Goal: Information Seeking & Learning: Learn about a topic

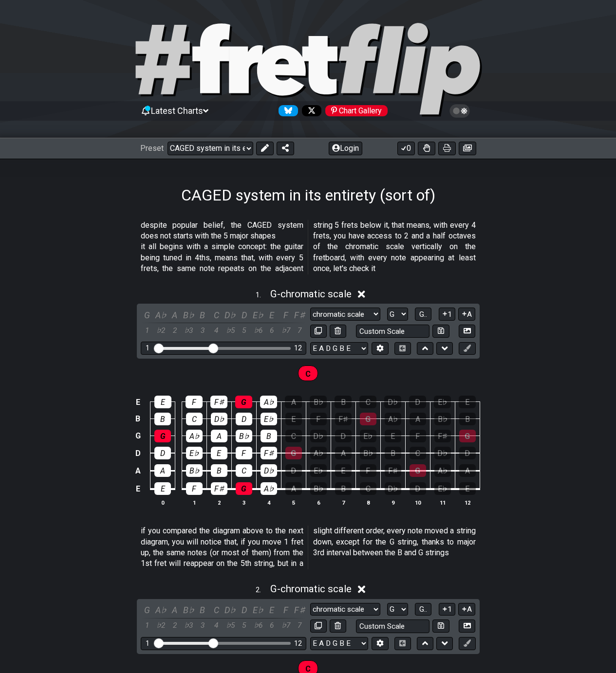
select select "/024R45B4R"
select select "G"
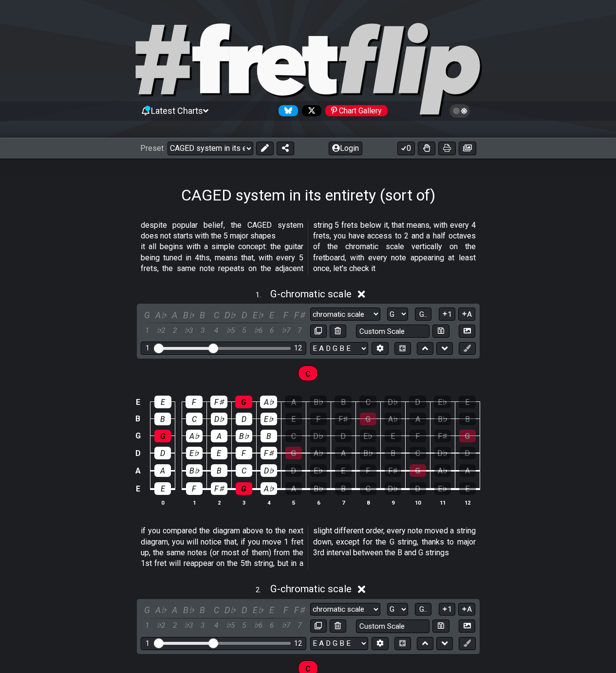
select select "G"
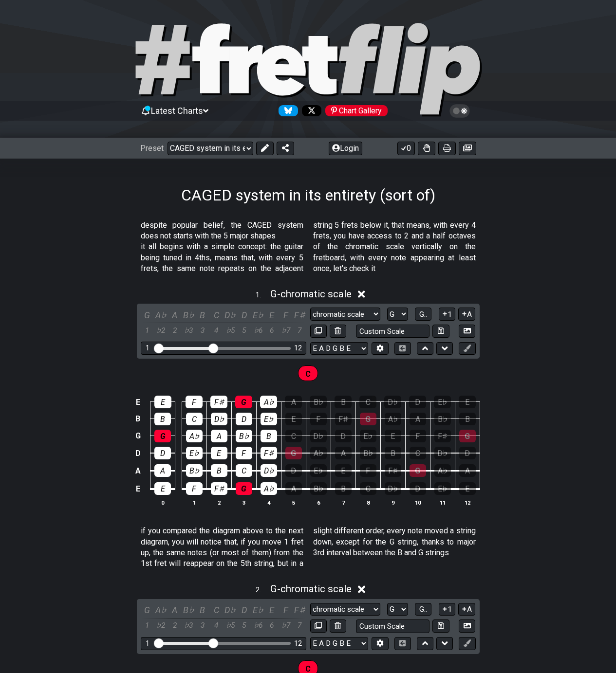
select select "G"
select select "E"
select select "G"
select select "E"
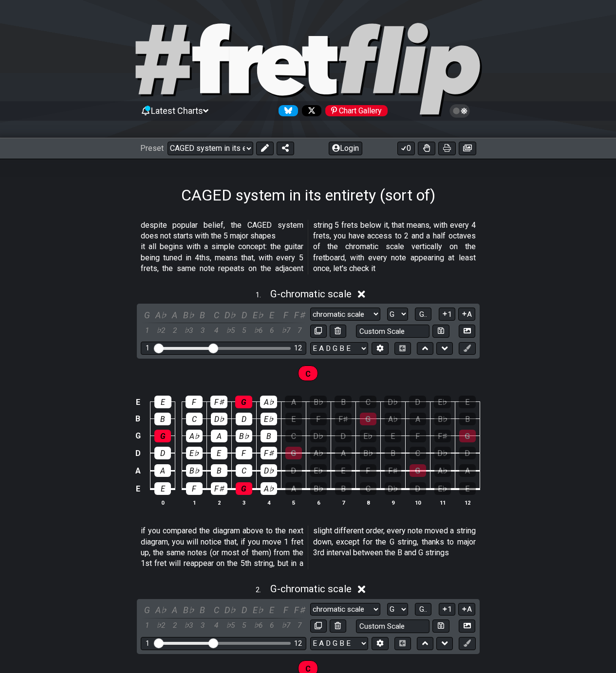
select select "G"
select select "E"
select select "G"
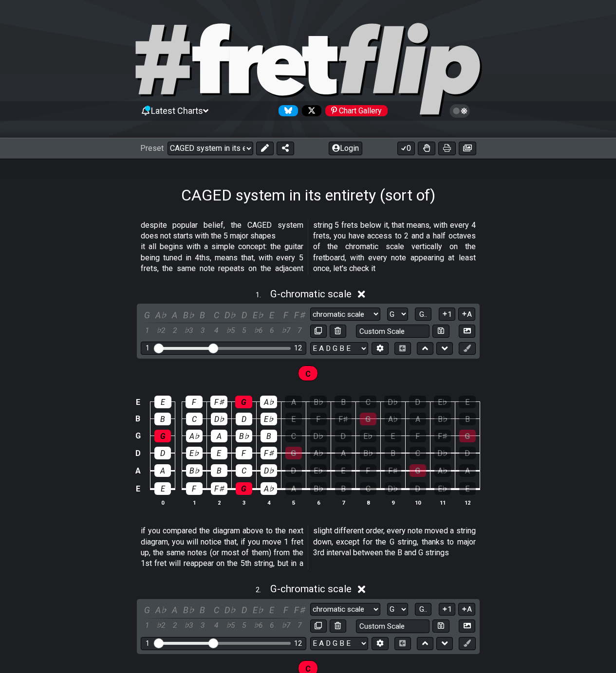
select select "E"
select select "G"
select select "E"
select select "G"
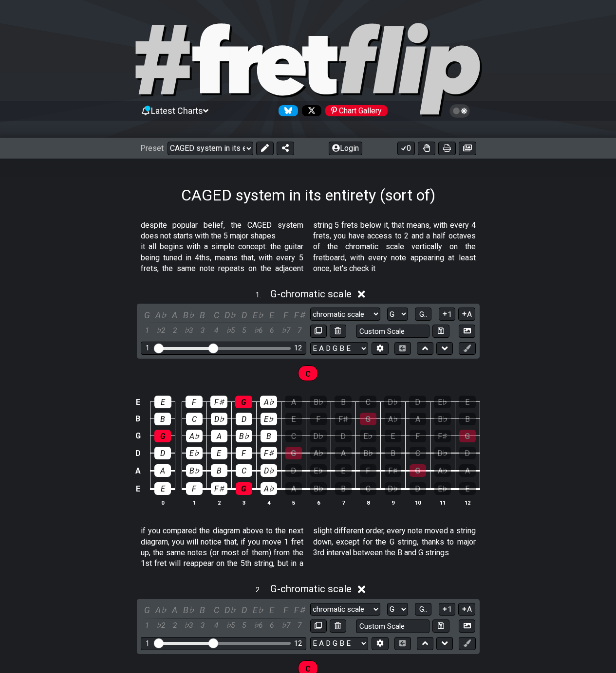
select select "G"
select select "A"
select select "B"
select select "C"
select select "D"
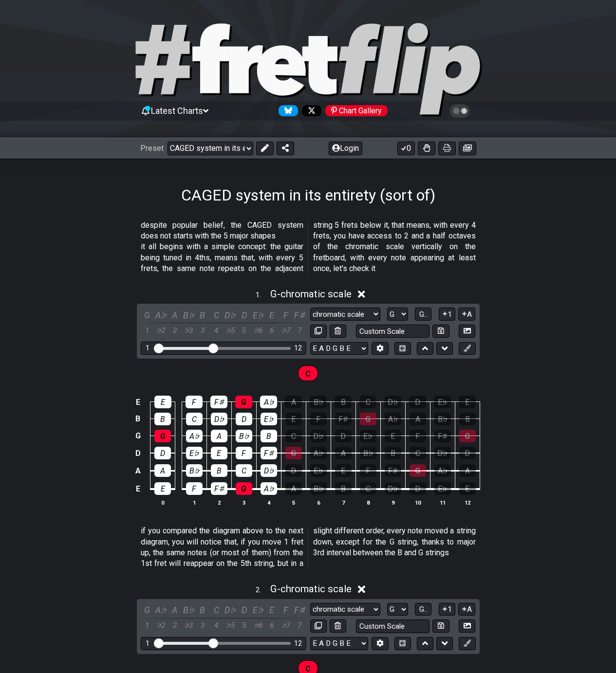
select select "E"
click at [213, 146] on select "Welcome to #fretflip! CAGED system in its entirety (sort of) Custom Preset Mino…" at bounding box center [210, 149] width 86 height 14
click at [167, 142] on select "Welcome to #fretflip! CAGED system in its entirety (sort of) Custom Preset Mino…" at bounding box center [210, 149] width 86 height 14
select select "/welcome"
select select "C"
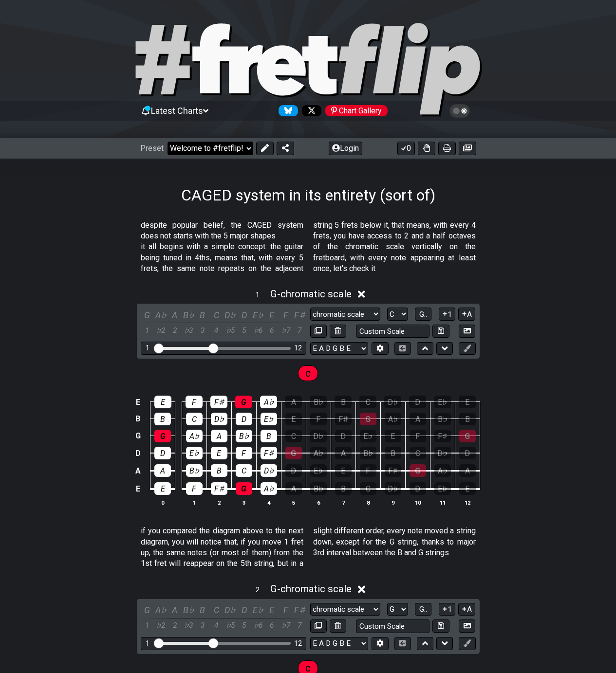
select select "Minor Pentatonic"
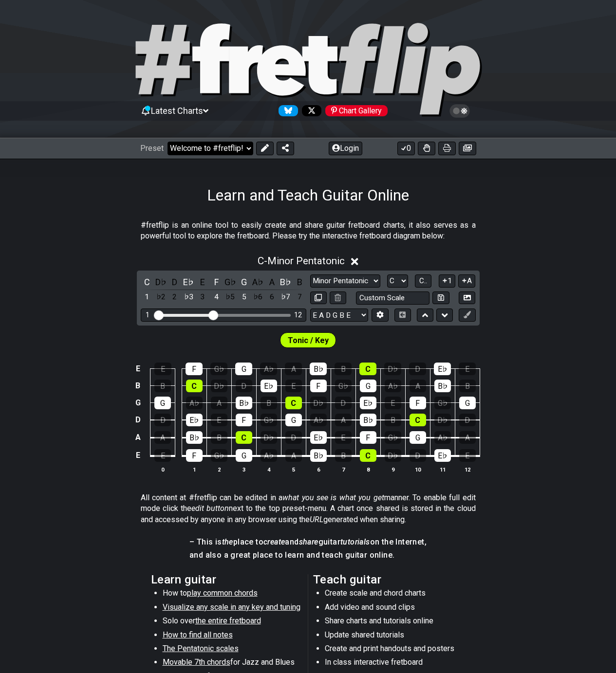
click at [212, 150] on select "Welcome to #fretflip! CAGED system in its entirety (sort of) Custom Preset Mino…" at bounding box center [210, 149] width 86 height 14
click at [167, 142] on select "Welcome to #fretflip! CAGED system in its entirety (sort of) Custom Preset Mino…" at bounding box center [210, 149] width 86 height 14
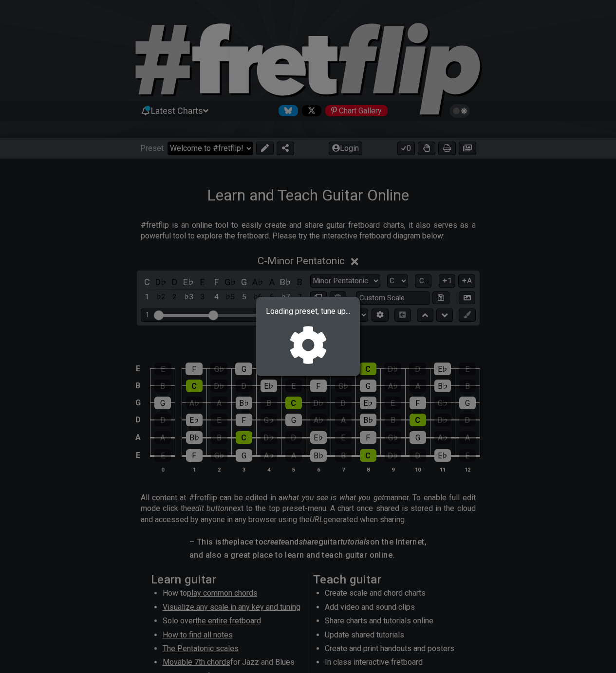
select select "/024R45B4R"
select select "G"
select select "chromatic scale"
select select "G"
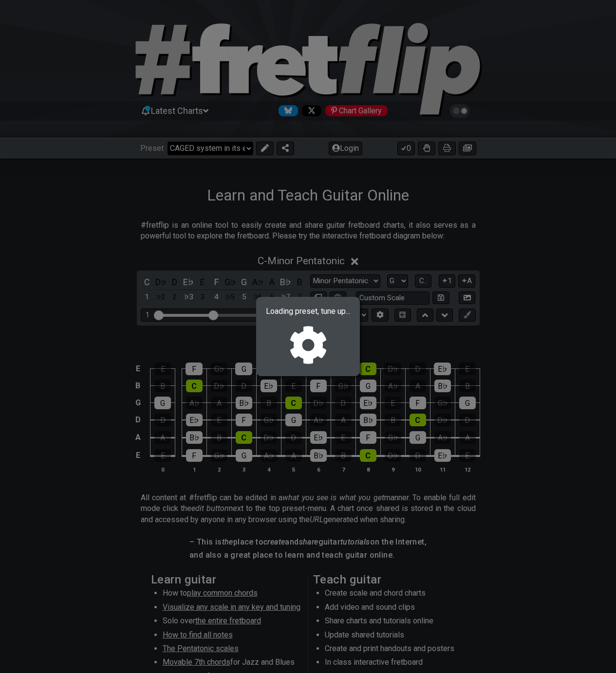
select select "G"
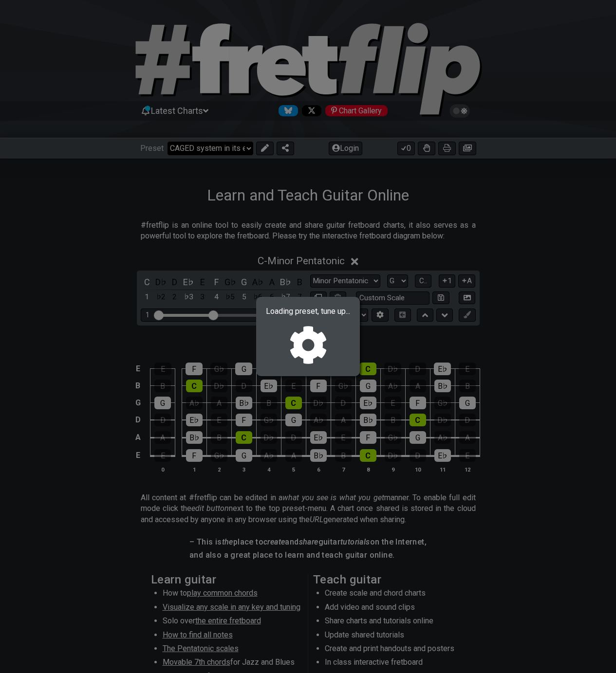
select select "G"
select select "E"
select select "G"
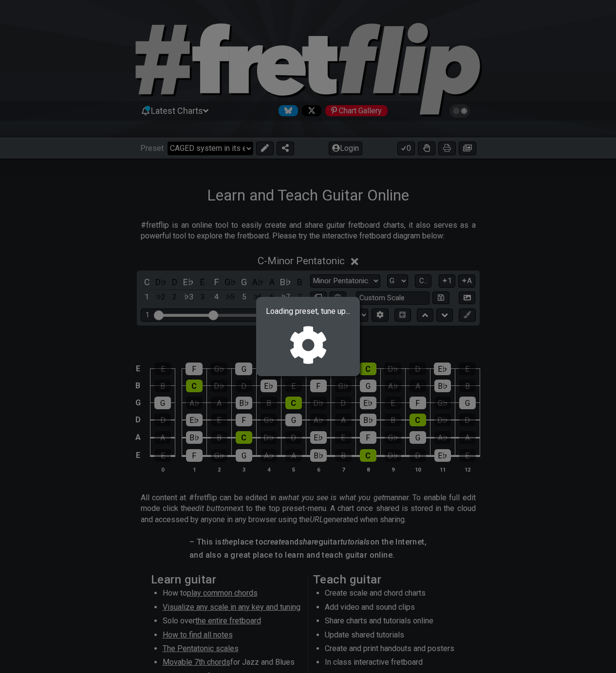
select select "E"
select select "G"
select select "E"
select select "G"
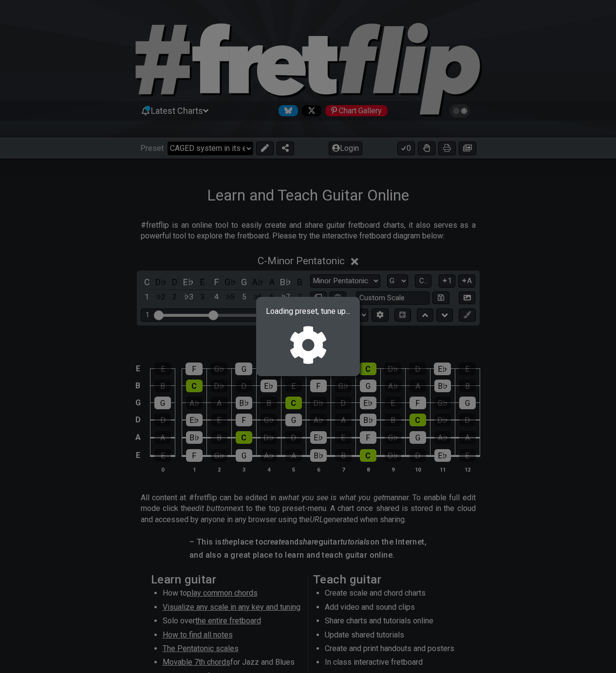
select select "G"
select select "E"
select select "G"
select select "E"
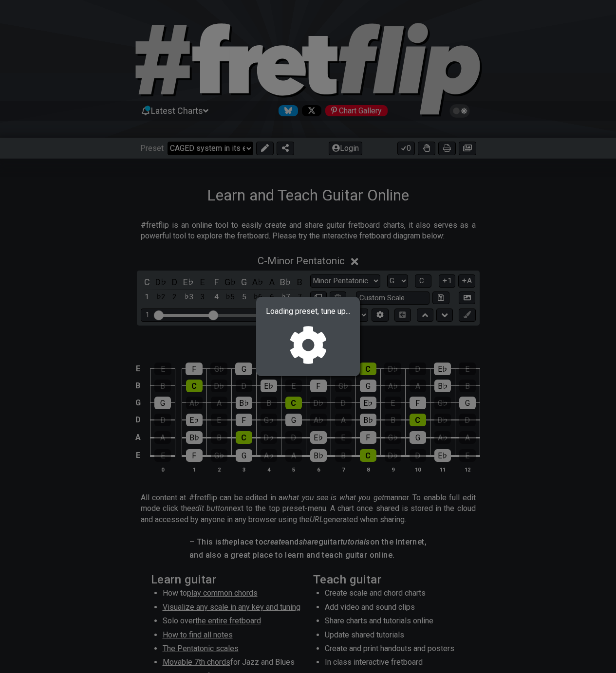
select select "G"
select select "A"
select select "B"
select select "C"
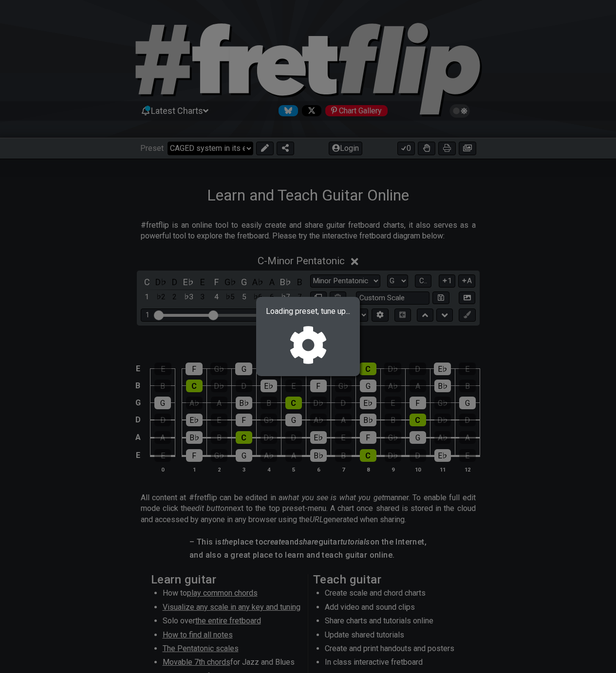
select select "D"
select select "E"
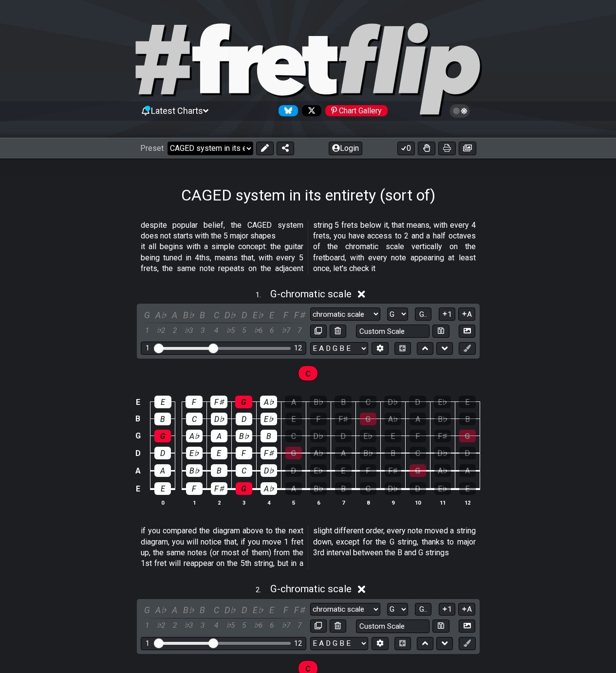
click at [219, 148] on select "Welcome to #fretflip! CAGED system in its entirety (sort of) Custom Preset Mino…" at bounding box center [210, 149] width 86 height 14
click at [167, 142] on select "Welcome to #fretflip! CAGED system in its entirety (sort of) Custom Preset Mino…" at bounding box center [210, 149] width 86 height 14
select select "/minor-pentatonic"
select select "C"
select select "Minor Pentatonic"
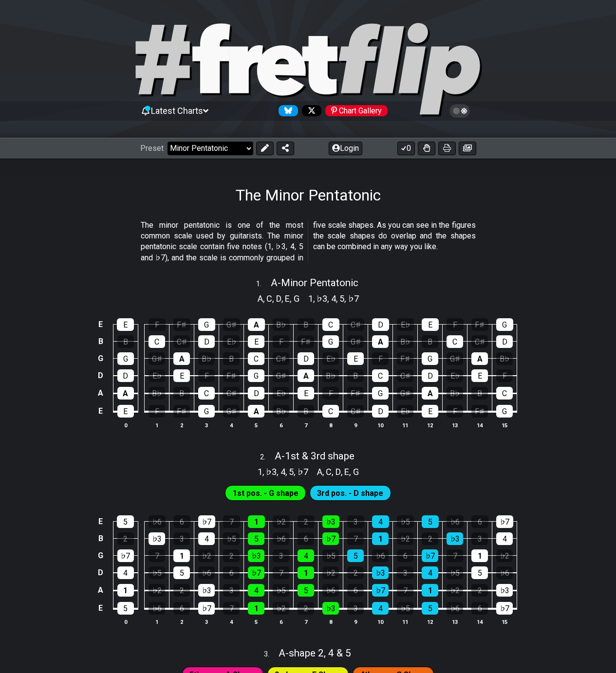
click at [216, 150] on select "Welcome to #fretflip! CAGED system in its entirety (sort of) Custom Preset Mino…" at bounding box center [210, 149] width 86 height 14
click at [167, 142] on select "Welcome to #fretflip! CAGED system in its entirety (sort of) Custom Preset Mino…" at bounding box center [210, 149] width 86 height 14
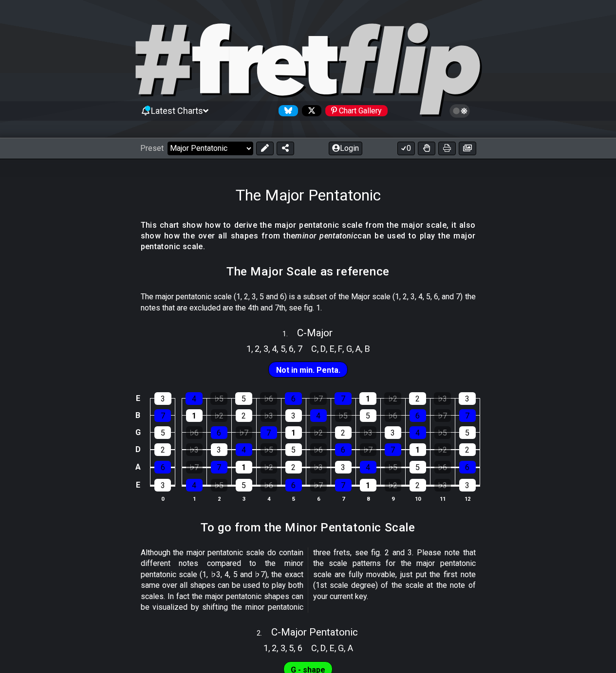
click at [183, 149] on select "Welcome to #fretflip! CAGED system in its entirety (sort of) Custom Preset Mino…" at bounding box center [210, 149] width 86 height 14
click at [167, 142] on select "Welcome to #fretflip! CAGED system in its entirety (sort of) Custom Preset Mino…" at bounding box center [210, 149] width 86 height 14
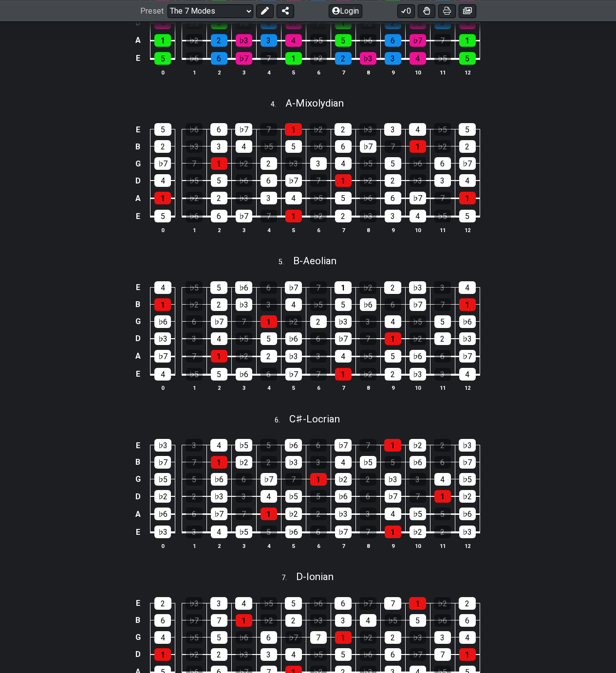
scroll to position [747, 0]
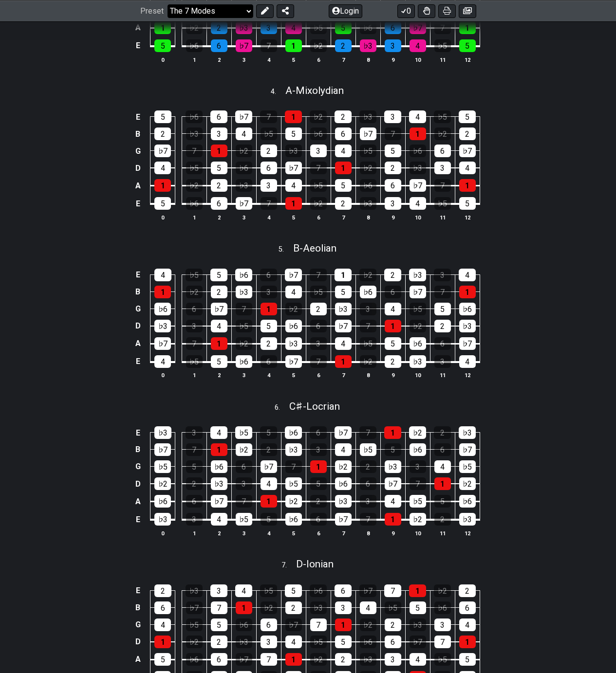
click at [193, 8] on select "Welcome to #fretflip! CAGED system in its entirety (sort of) Custom Preset Mino…" at bounding box center [210, 11] width 86 height 14
click at [167, 18] on select "Welcome to #fretflip! CAGED system in its entirety (sort of) Custom Preset Mino…" at bounding box center [210, 11] width 86 height 14
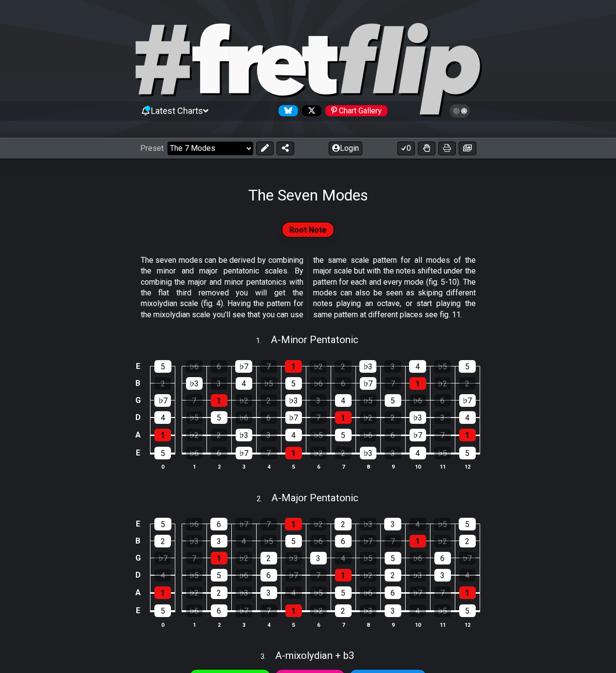
select select "/guitar-scales"
select select "C"
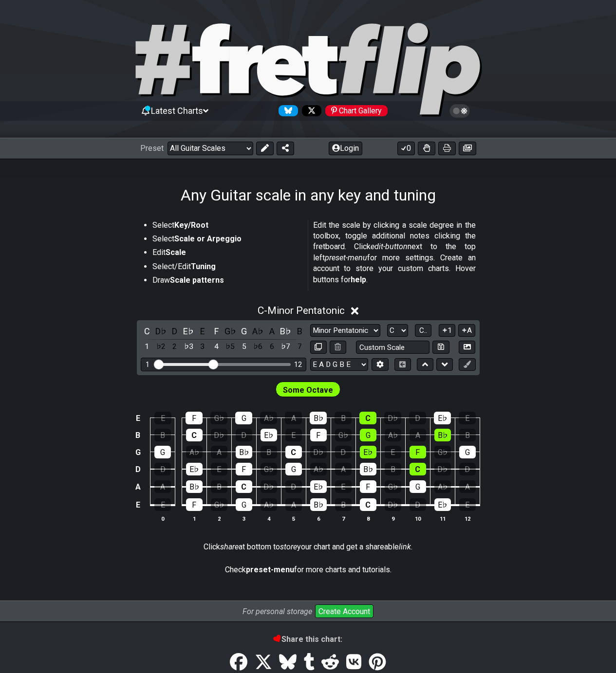
scroll to position [25, 0]
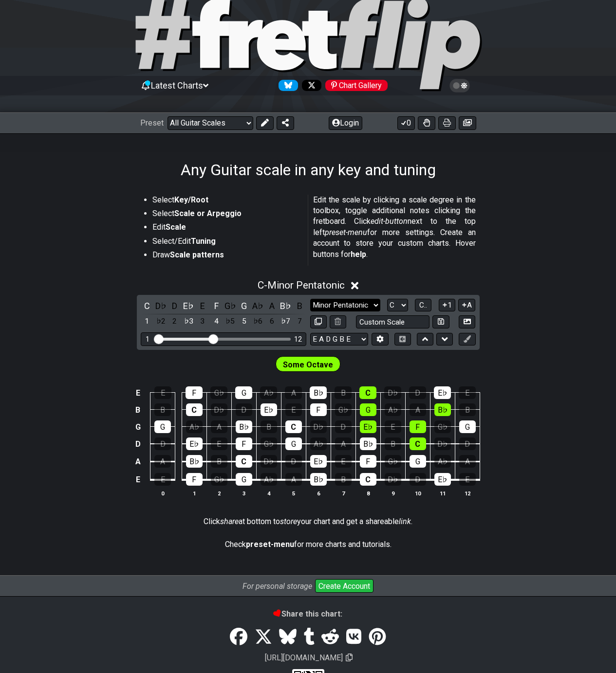
click at [347, 306] on select "Minor Pentatonic Root Minor Pentatonic Major Pentatonic Minor Blues Major Blues…" at bounding box center [345, 305] width 70 height 13
click at [310, 300] on select "Minor Pentatonic Root Minor Pentatonic Major Pentatonic Minor Blues Major Blues…" at bounding box center [345, 305] width 70 height 13
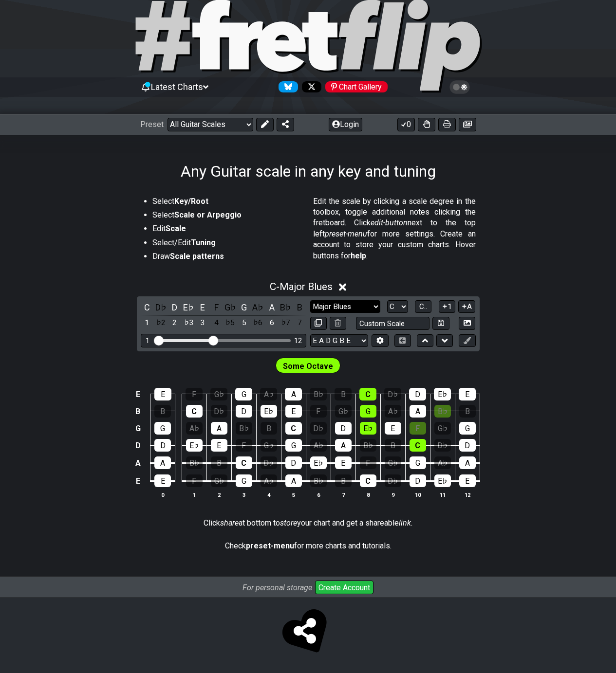
scroll to position [24, 0]
click at [308, 366] on span "Some Octave" at bounding box center [308, 366] width 50 height 14
click at [331, 308] on select "Minor Pentatonic Root Minor Pentatonic Major Pentatonic Minor Blues Major Blues…" at bounding box center [345, 306] width 70 height 13
click at [310, 300] on select "Minor Pentatonic Root Minor Pentatonic Major Pentatonic Minor Blues Major Blues…" at bounding box center [345, 306] width 70 height 13
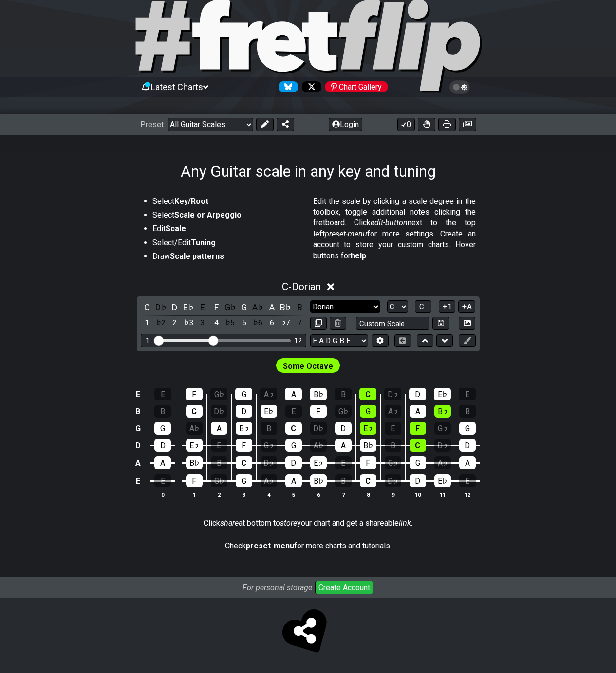
click at [334, 309] on select "Minor Pentatonic Root Minor Pentatonic Major Pentatonic Minor Blues Major Blues…" at bounding box center [345, 306] width 70 height 13
click at [310, 300] on select "Minor Pentatonic Root Minor Pentatonic Major Pentatonic Minor Blues Major Blues…" at bounding box center [345, 306] width 70 height 13
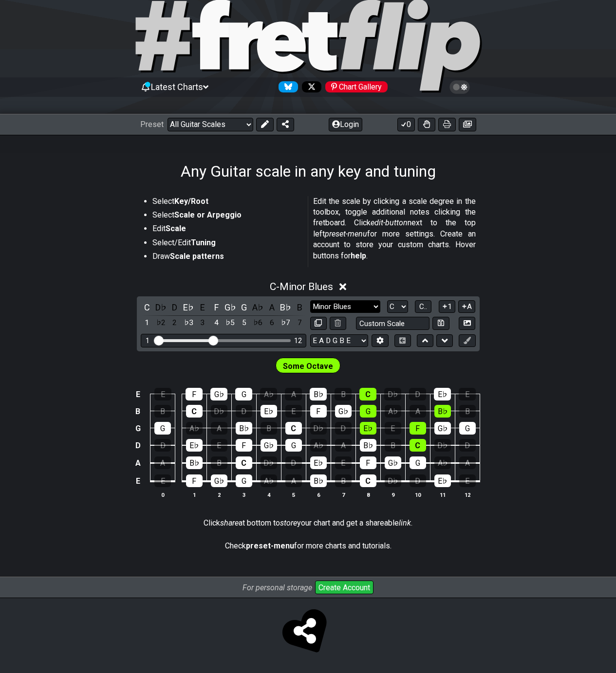
click at [341, 303] on select "Minor Pentatonic Root Minor Pentatonic Major Pentatonic Minor Blues Major Blues…" at bounding box center [345, 306] width 70 height 13
click at [310, 300] on select "Minor Pentatonic Root Minor Pentatonic Major Pentatonic Minor Blues Major Blues…" at bounding box center [345, 306] width 70 height 13
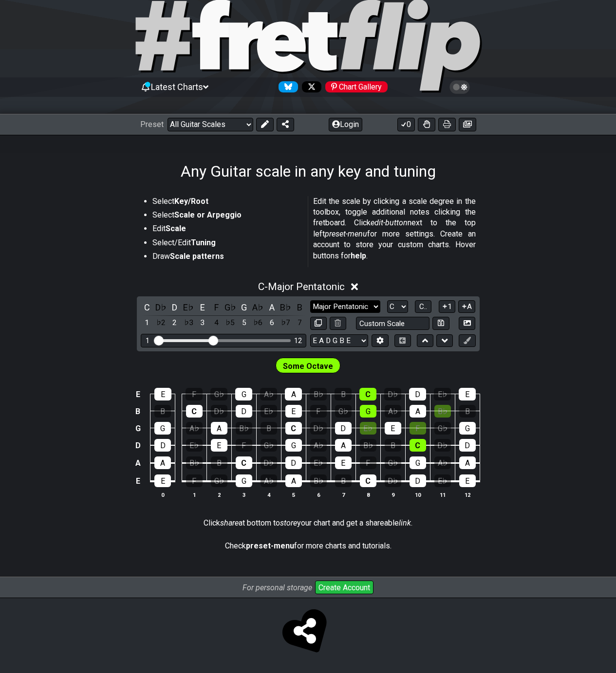
click at [343, 302] on select "Minor Pentatonic Root Minor Pentatonic Major Pentatonic Minor Blues Major Blues…" at bounding box center [345, 306] width 70 height 13
select select "Major Blues"
click at [310, 300] on select "Minor Pentatonic Root Minor Pentatonic Major Pentatonic Minor Blues Major Blues…" at bounding box center [345, 306] width 70 height 13
click at [346, 287] on icon at bounding box center [342, 287] width 7 height 10
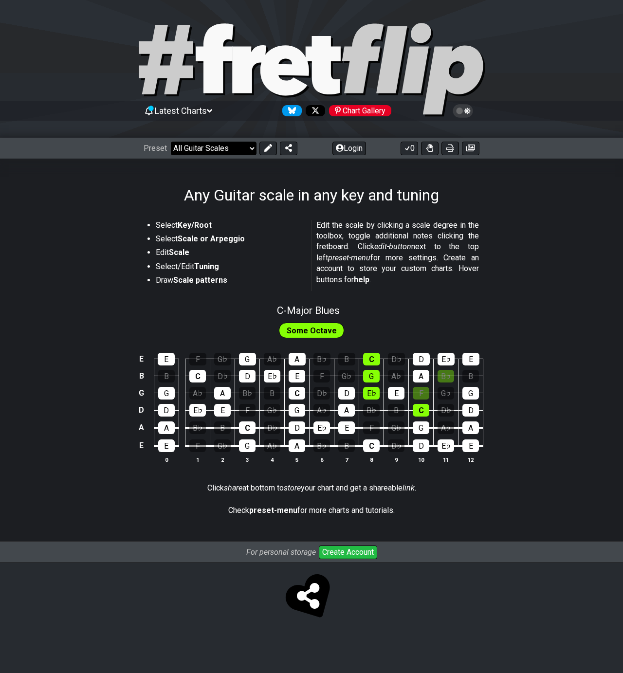
click at [217, 143] on select "Welcome to #fretflip! CAGED system in its entirety (sort of) Custom Preset Mino…" at bounding box center [214, 149] width 86 height 14
click at [171, 142] on select "Welcome to #fretflip! CAGED system in its entirety (sort of) Custom Preset Mino…" at bounding box center [214, 149] width 86 height 14
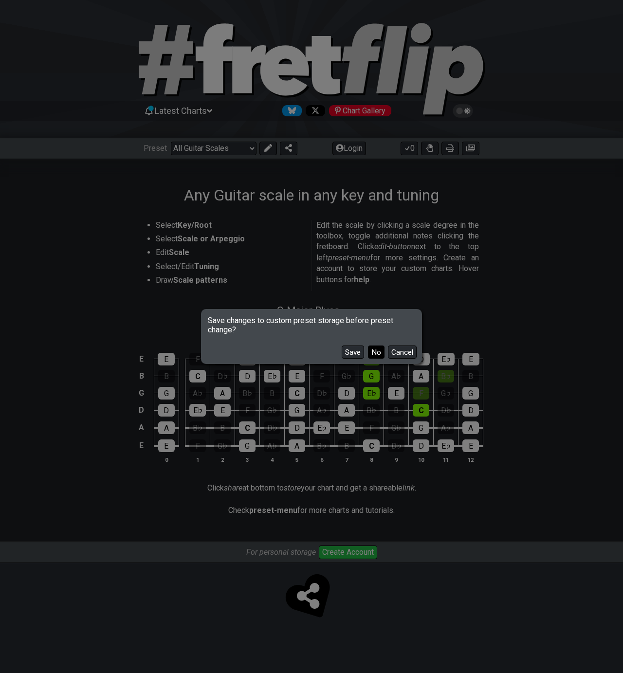
click at [377, 353] on button "No" at bounding box center [376, 352] width 17 height 13
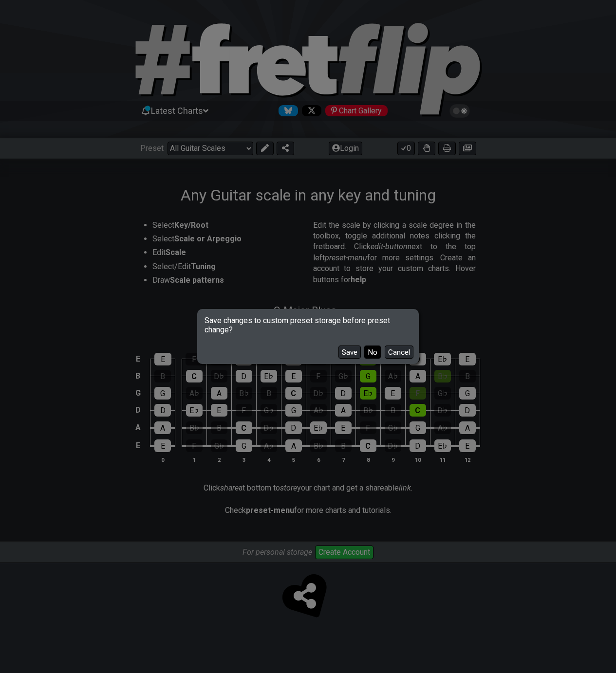
select select "/3nps-caged-shapes"
select select "A"
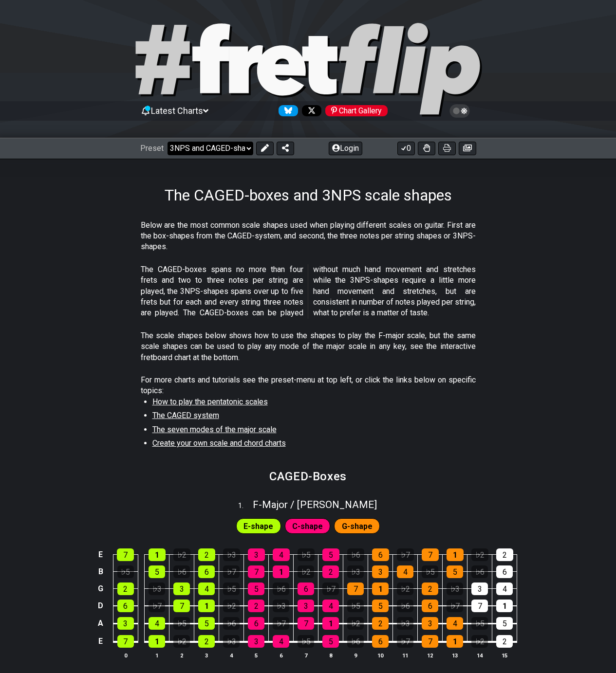
click at [203, 153] on select "Welcome to #fretflip! CAGED system in its entirety (sort of) Custom Preset Mino…" at bounding box center [210, 149] width 86 height 14
click at [167, 142] on select "Welcome to #fretflip! CAGED system in its entirety (sort of) Custom Preset Mino…" at bounding box center [210, 149] width 86 height 14
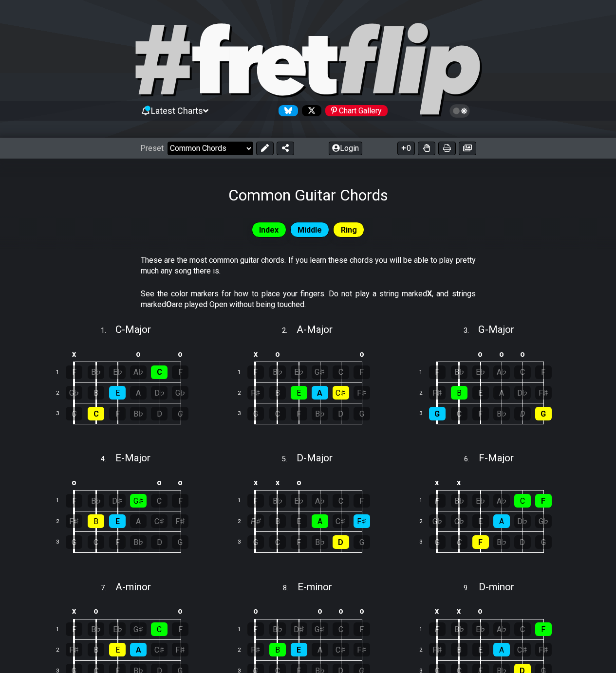
click at [222, 146] on select "Welcome to #fretflip! CAGED system in its entirety (sort of) Custom Preset Mino…" at bounding box center [210, 149] width 86 height 14
click at [167, 142] on select "Welcome to #fretflip! CAGED system in its entirety (sort of) Custom Preset Mino…" at bounding box center [210, 149] width 86 height 14
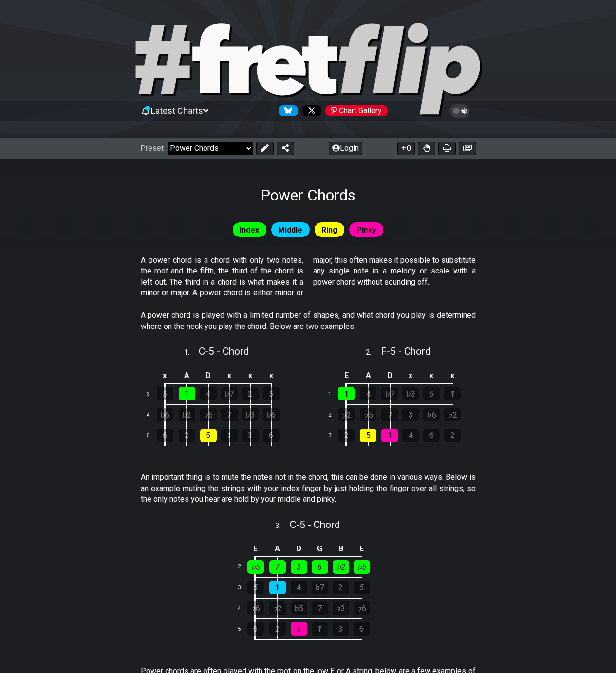
click at [192, 151] on select "Welcome to #fretflip! CAGED system in its entirety (sort of) Custom Preset Mino…" at bounding box center [210, 149] width 86 height 14
click at [167, 142] on select "Welcome to #fretflip! CAGED system in its entirety (sort of) Custom Preset Mino…" at bounding box center [210, 149] width 86 height 14
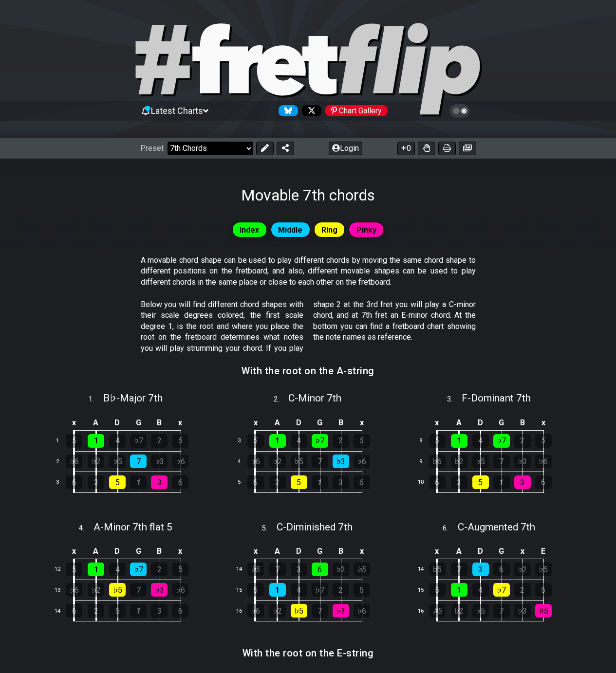
click at [192, 151] on select "Welcome to #fretflip! CAGED system in its entirety (sort of) Custom Preset Mino…" at bounding box center [210, 149] width 86 height 14
click at [167, 142] on select "Welcome to #fretflip! CAGED system in its entirety (sort of) Custom Preset Mino…" at bounding box center [210, 149] width 86 height 14
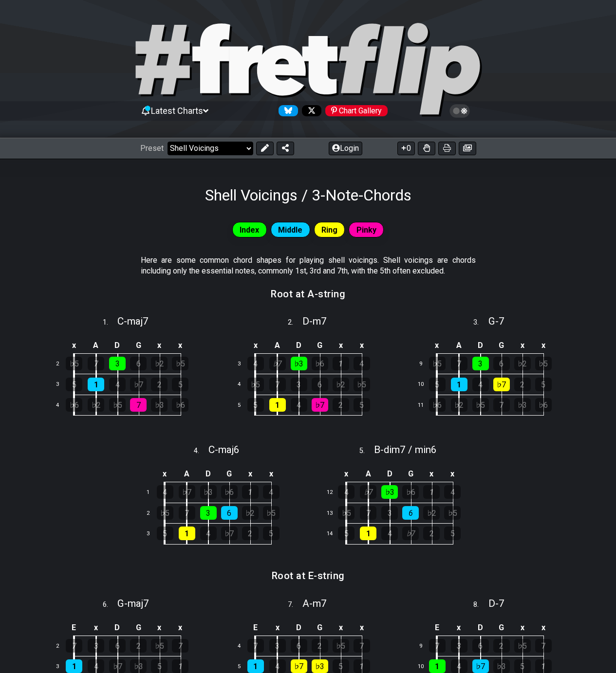
click at [204, 146] on select "Welcome to #fretflip! CAGED system in its entirety (sort of) Custom Preset Mino…" at bounding box center [210, 149] width 86 height 14
click at [167, 142] on select "Welcome to #fretflip! CAGED system in its entirety (sort of) Custom Preset Mino…" at bounding box center [210, 149] width 86 height 14
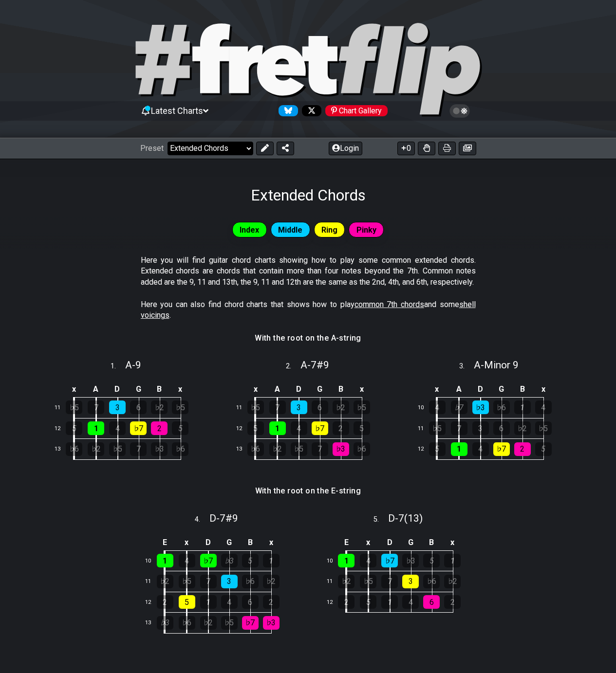
click at [203, 154] on select "Welcome to #fretflip! CAGED system in its entirety (sort of) Custom Preset Mino…" at bounding box center [210, 149] width 86 height 14
click at [167, 142] on select "Welcome to #fretflip! CAGED system in its entirety (sort of) Custom Preset Mino…" at bounding box center [210, 149] width 86 height 14
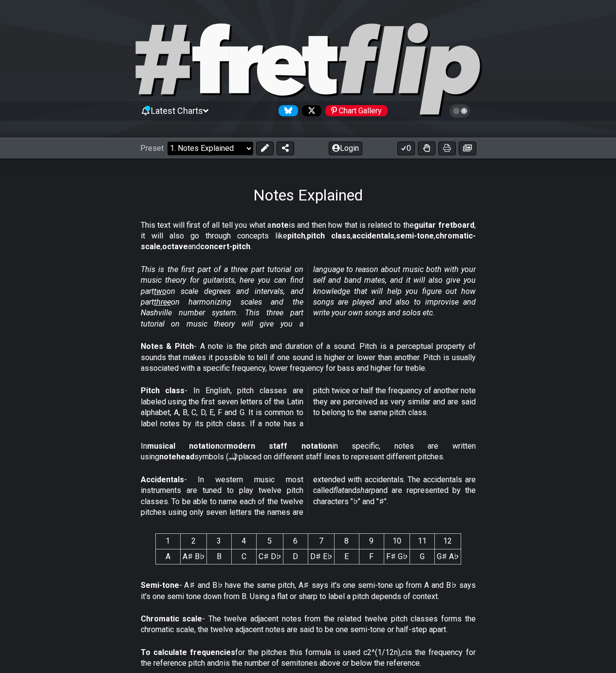
click at [192, 146] on select "Welcome to #fretflip! CAGED system in its entirety (sort of) Custom Preset Mino…" at bounding box center [210, 149] width 86 height 14
click at [167, 142] on select "Welcome to #fretflip! CAGED system in its entirety (sort of) Custom Preset Mino…" at bounding box center [210, 149] width 86 height 14
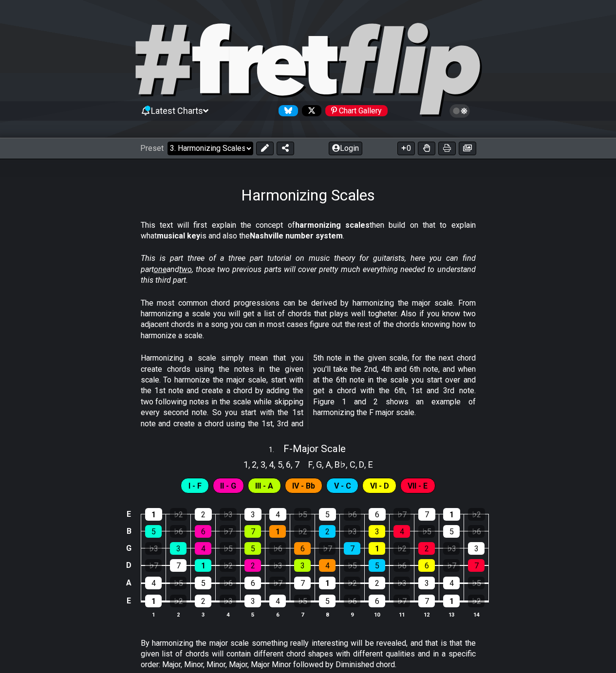
click at [199, 149] on select "Welcome to #fretflip! CAGED system in its entirety (sort of) Custom Preset Mino…" at bounding box center [210, 149] width 86 height 14
click at [167, 142] on select "Welcome to #fretflip! CAGED system in its entirety (sort of) Custom Preset Mino…" at bounding box center [210, 149] width 86 height 14
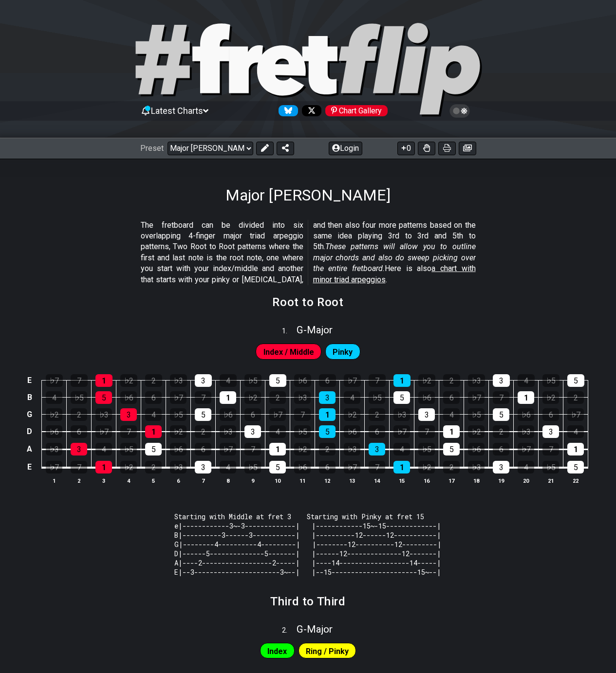
click at [232, 141] on div "Preset Welcome to #fretflip! CAGED system in its entirety (sort of) Custom Pres…" at bounding box center [308, 148] width 616 height 21
click at [225, 150] on select "Welcome to #fretflip! CAGED system in its entirety (sort of) Custom Preset Mino…" at bounding box center [210, 149] width 86 height 14
click at [167, 142] on select "Welcome to #fretflip! CAGED system in its entirety (sort of) Custom Preset Mino…" at bounding box center [210, 149] width 86 height 14
select select "/how-to-solo"
select select "C"
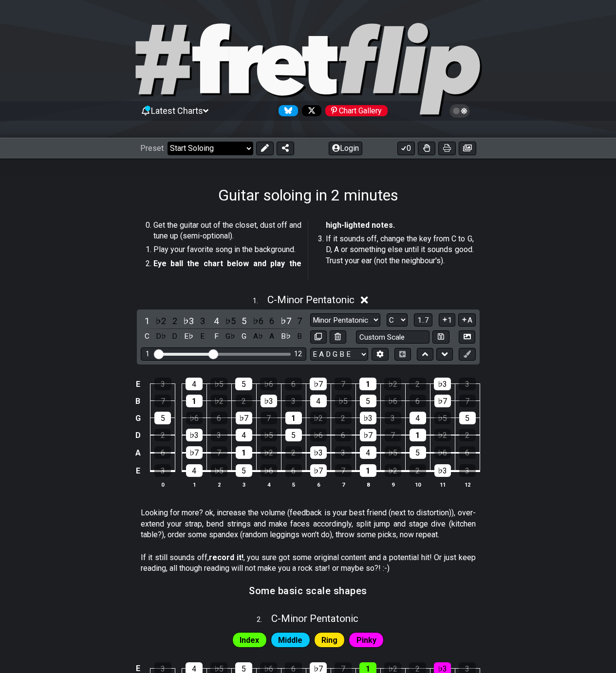
click at [212, 154] on select "Welcome to #fretflip! CAGED system in its entirety (sort of) Custom Preset Mino…" at bounding box center [210, 149] width 86 height 14
click at [167, 142] on select "Welcome to #fretflip! CAGED system in its entirety (sort of) Custom Preset Mino…" at bounding box center [210, 149] width 86 height 14
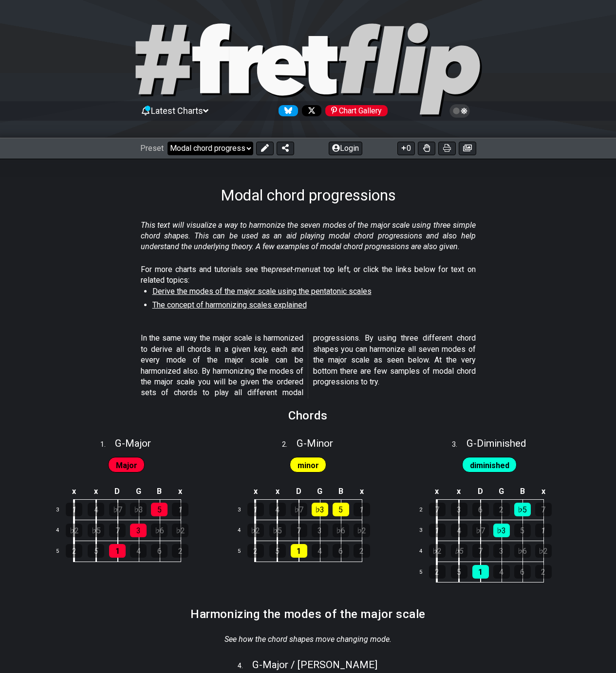
click at [201, 152] on select "Welcome to #fretflip! CAGED system in its entirety (sort of) Custom Preset Mino…" at bounding box center [210, 149] width 86 height 14
click at [167, 142] on select "Welcome to #fretflip! CAGED system in its entirety (sort of) Custom Preset Mino…" at bounding box center [210, 149] width 86 height 14
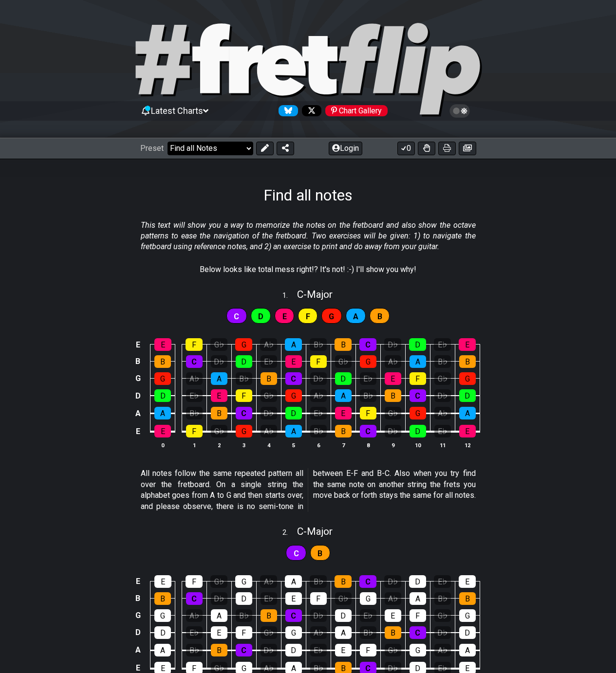
click at [202, 150] on select "Welcome to #fretflip! CAGED system in its entirety (sort of) Custom Preset Mino…" at bounding box center [210, 149] width 86 height 14
click at [167, 142] on select "Welcome to #fretflip! CAGED system in its entirety (sort of) Custom Preset Mino…" at bounding box center [210, 149] width 86 height 14
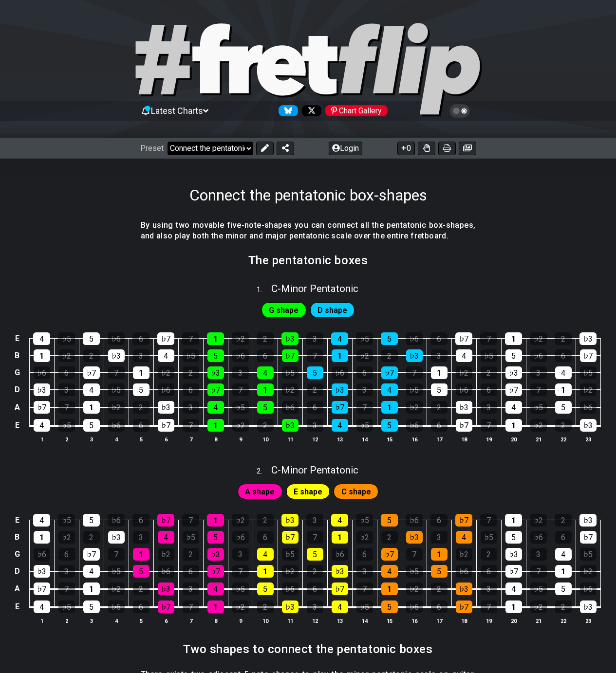
click at [210, 146] on select "Welcome to #fretflip! CAGED system in its entirety (sort of) Custom Preset Mino…" at bounding box center [210, 149] width 86 height 14
click at [167, 142] on select "Welcome to #fretflip! CAGED system in its entirety (sort of) Custom Preset Mino…" at bounding box center [210, 149] width 86 height 14
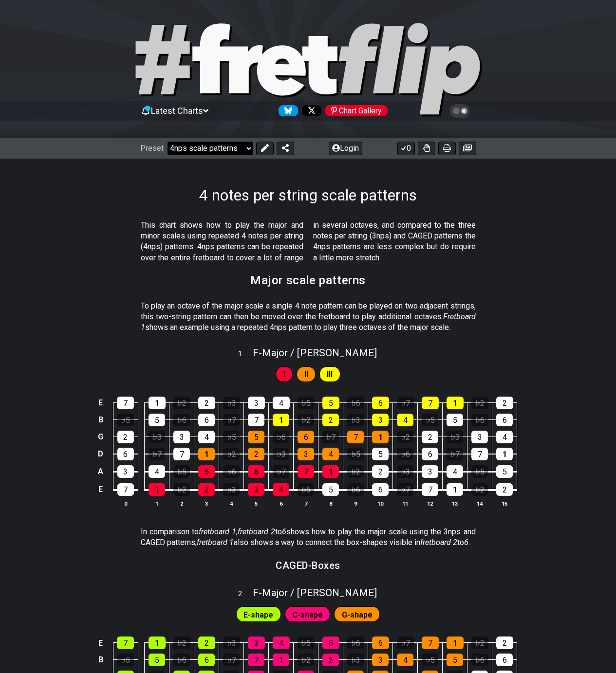
click at [214, 148] on select "Welcome to #fretflip! CAGED system in its entirety (sort of) Custom Preset Mino…" at bounding box center [210, 149] width 86 height 14
click at [167, 142] on select "Welcome to #fretflip! CAGED system in its entirety (sort of) Custom Preset Mino…" at bounding box center [210, 149] width 86 height 14
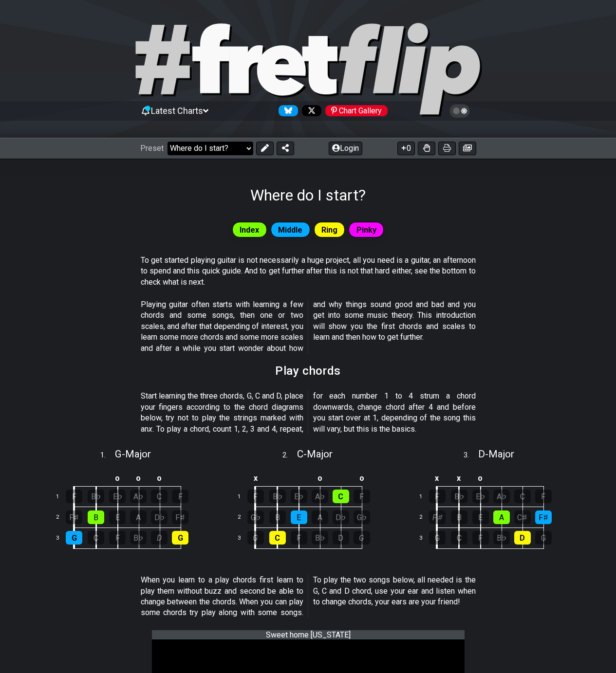
click at [207, 151] on select "Welcome to #fretflip! CAGED system in its entirety (sort of) Custom Preset Mino…" at bounding box center [210, 149] width 86 height 14
click at [167, 142] on select "Welcome to #fretflip! CAGED system in its entirety (sort of) Custom Preset Mino…" at bounding box center [210, 149] width 86 height 14
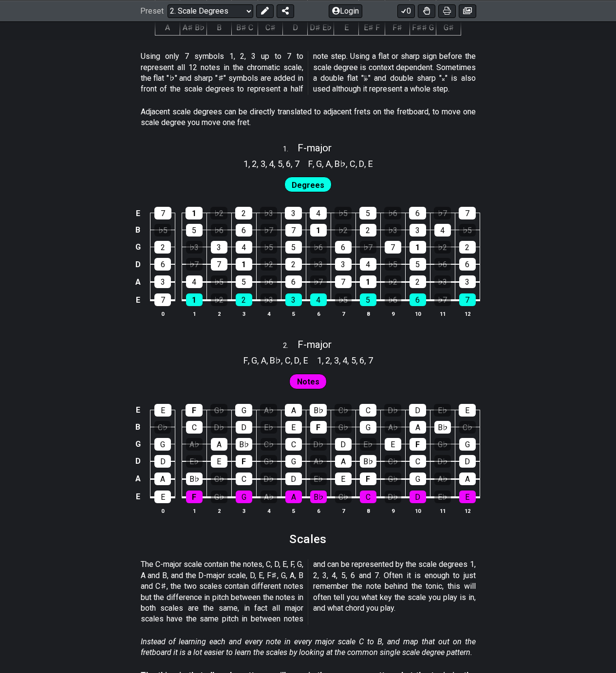
scroll to position [477, 0]
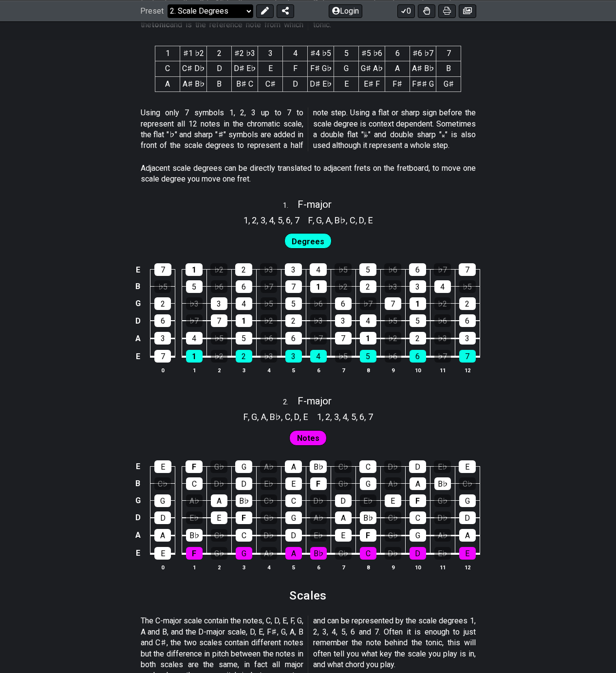
click at [201, 14] on select "Welcome to #fretflip! CAGED system in its entirety (sort of) Custom Preset Mino…" at bounding box center [210, 11] width 86 height 14
click at [167, 18] on select "Welcome to #fretflip! CAGED system in its entirety (sort of) Custom Preset Mino…" at bounding box center [210, 11] width 86 height 14
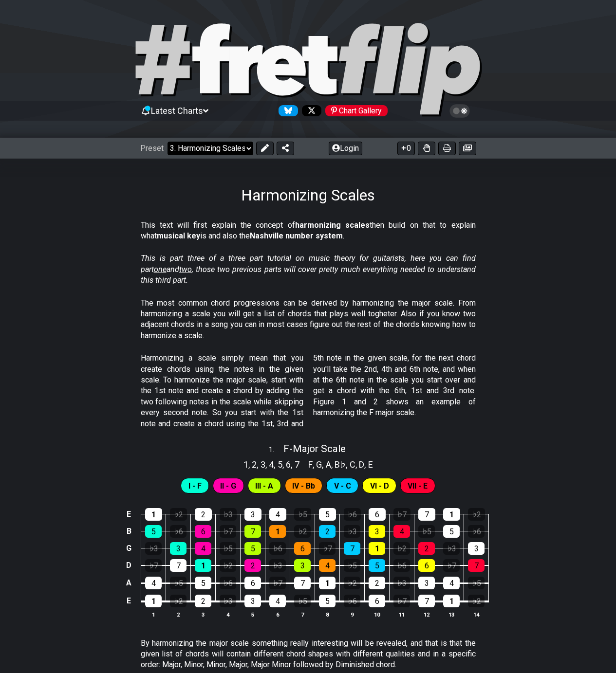
click at [199, 143] on select "Welcome to #fretflip! CAGED system in its entirety (sort of) Custom Preset Mino…" at bounding box center [210, 149] width 86 height 14
click at [167, 142] on select "Welcome to #fretflip! CAGED system in its entirety (sort of) Custom Preset Mino…" at bounding box center [210, 149] width 86 height 14
select select "/the-caged-system"
